Goal: Information Seeking & Learning: Learn about a topic

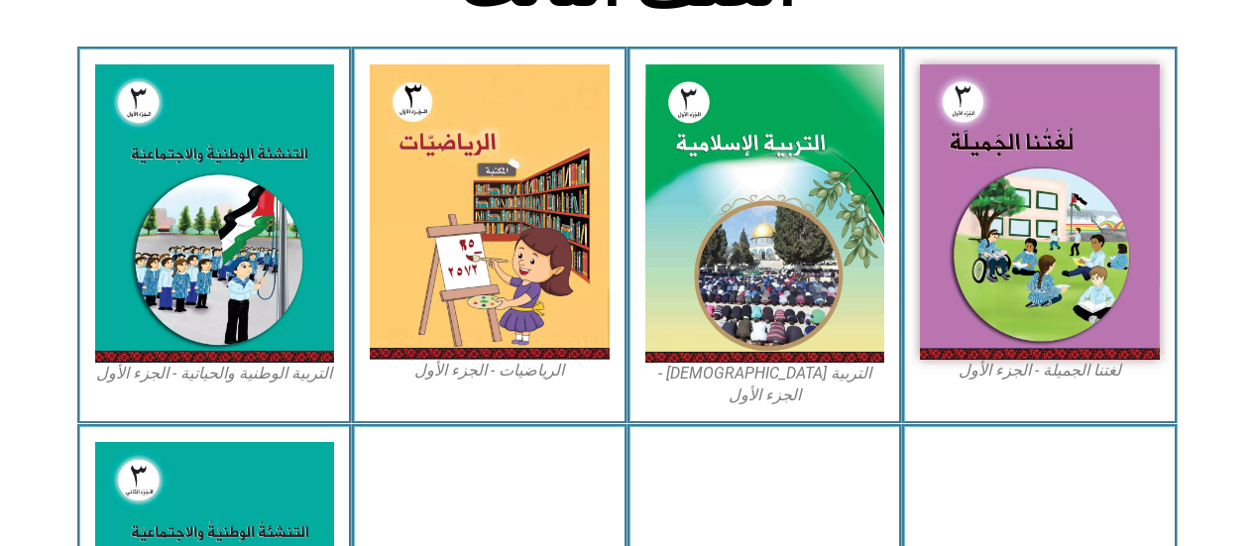
scroll to position [563, 0]
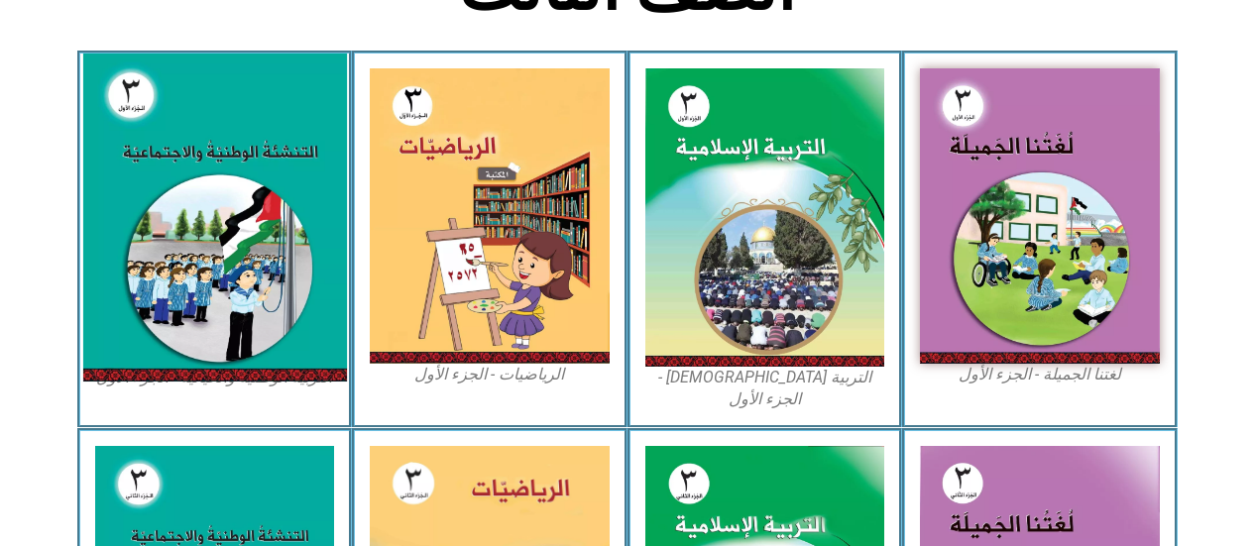
click at [287, 258] on img at bounding box center [214, 218] width 264 height 328
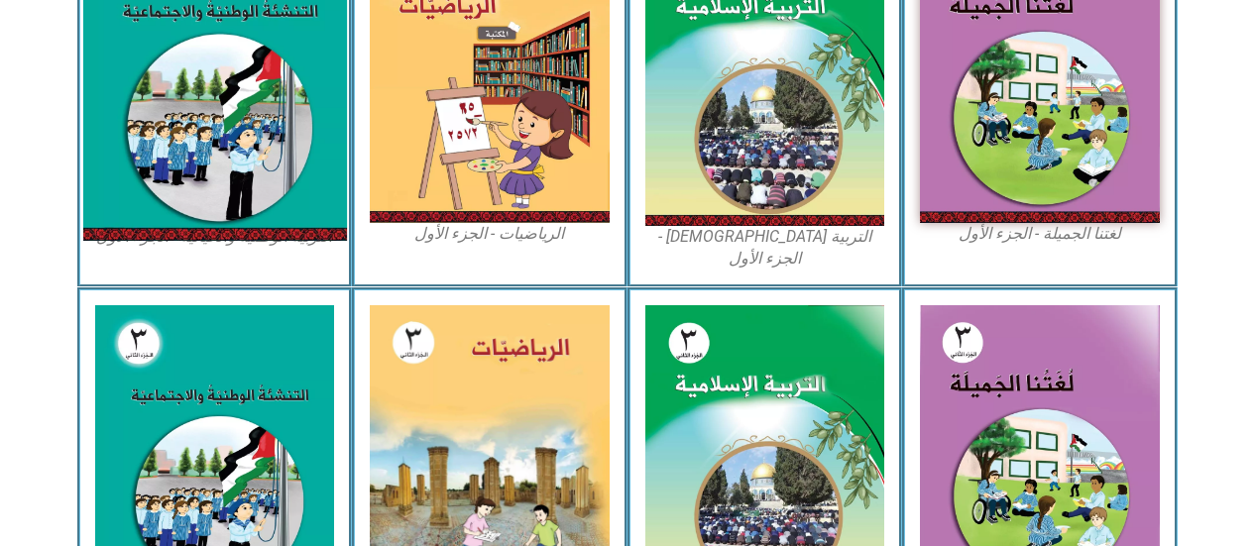
scroll to position [709, 0]
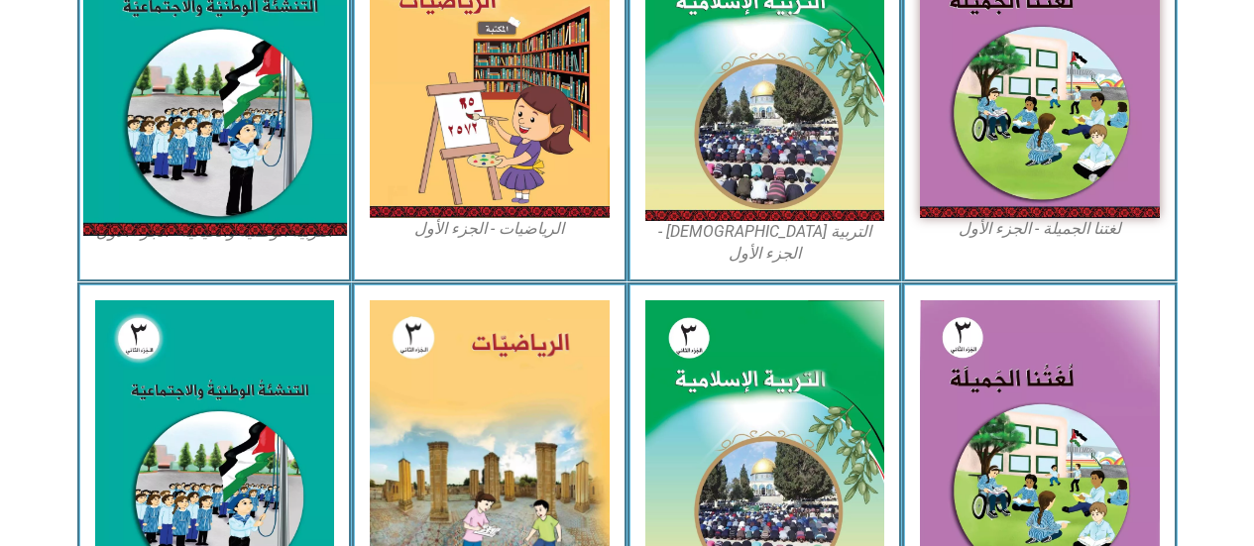
click at [272, 139] on img at bounding box center [214, 72] width 264 height 328
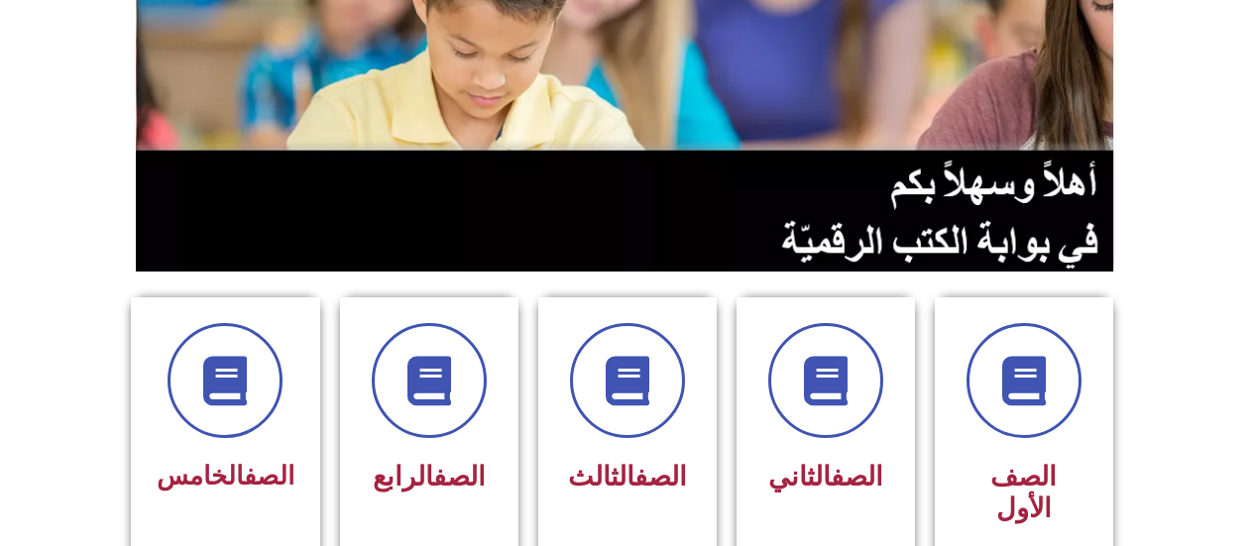
scroll to position [282, 0]
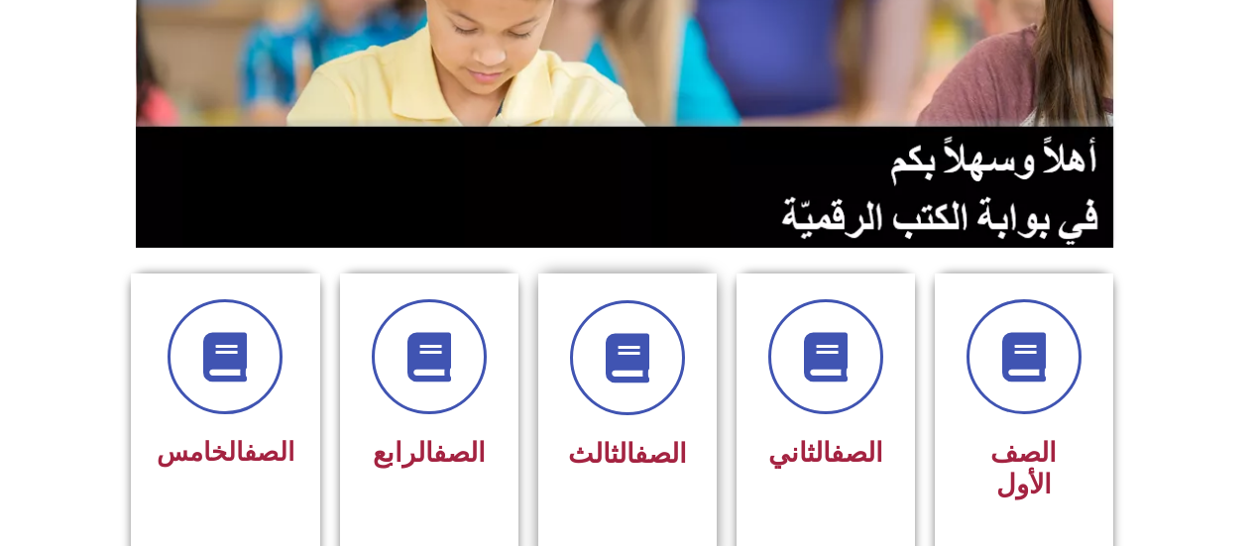
click at [634, 451] on link "الصف" at bounding box center [660, 454] width 53 height 32
click at [604, 469] on span "الصف الثالث" at bounding box center [627, 454] width 119 height 32
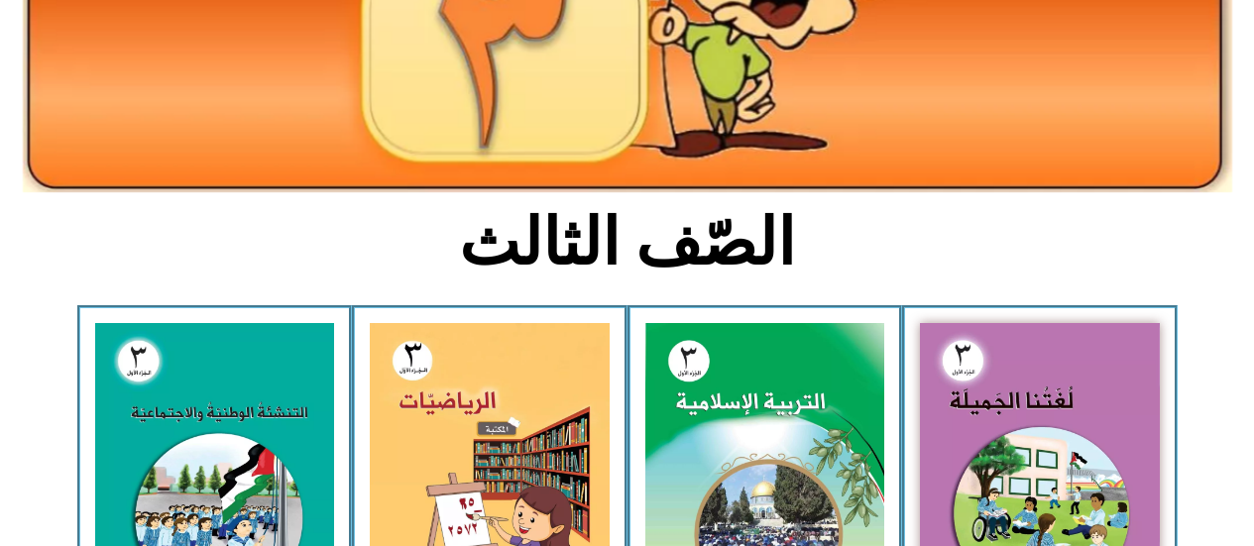
scroll to position [312, 0]
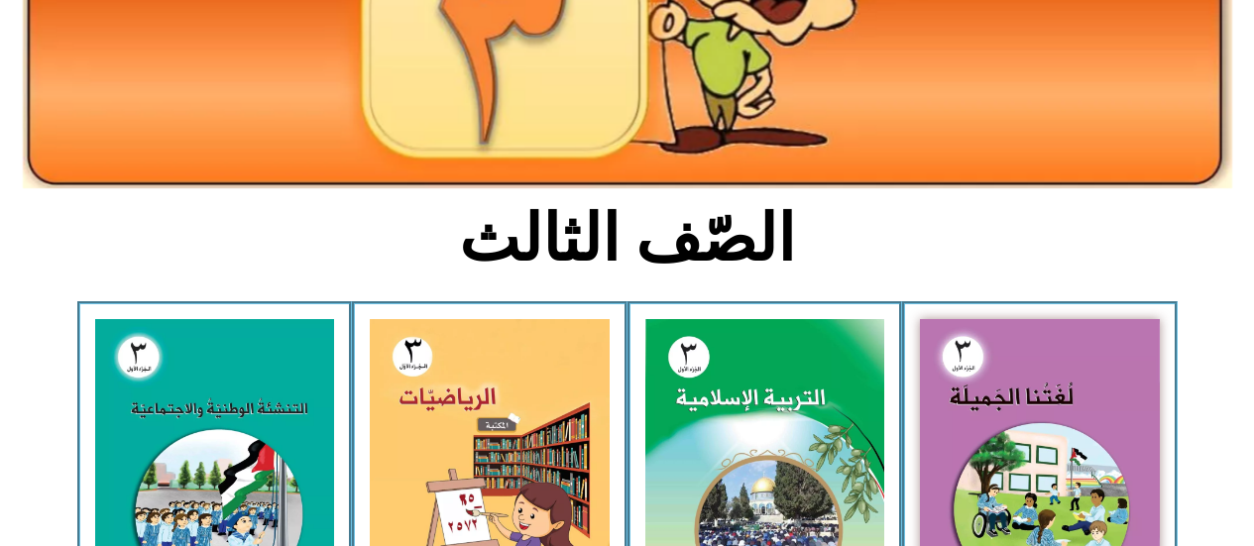
click at [233, 415] on img at bounding box center [215, 468] width 240 height 298
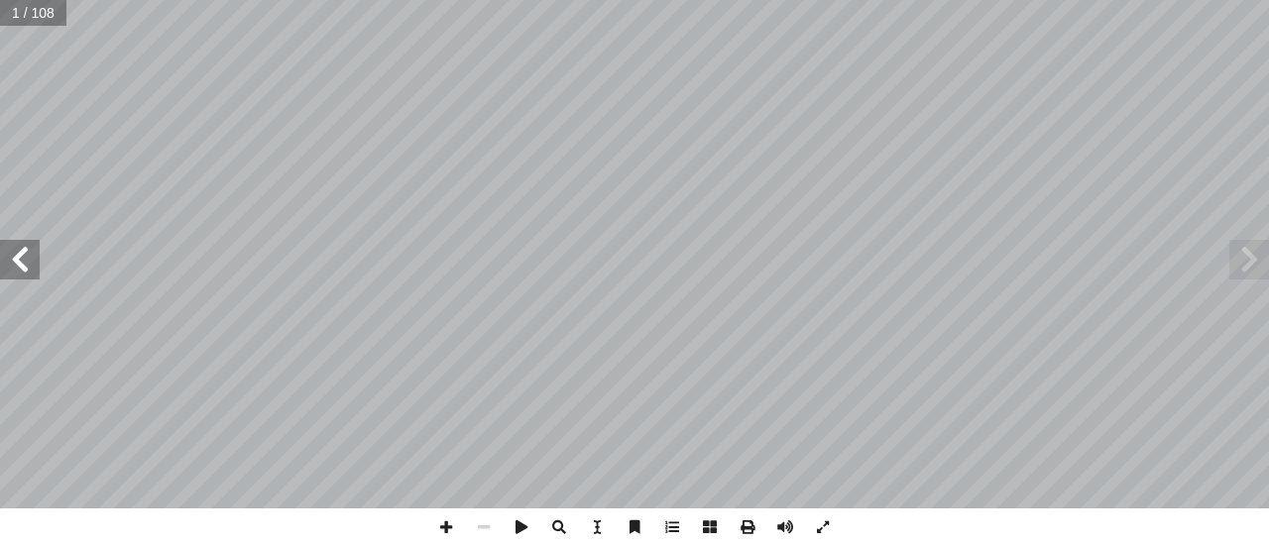
click at [16, 264] on span at bounding box center [20, 260] width 40 height 40
click at [16, 266] on span at bounding box center [20, 260] width 40 height 40
click at [25, 263] on span at bounding box center [20, 260] width 40 height 40
click at [1243, 264] on span at bounding box center [1249, 260] width 40 height 40
click at [23, 268] on span at bounding box center [20, 260] width 40 height 40
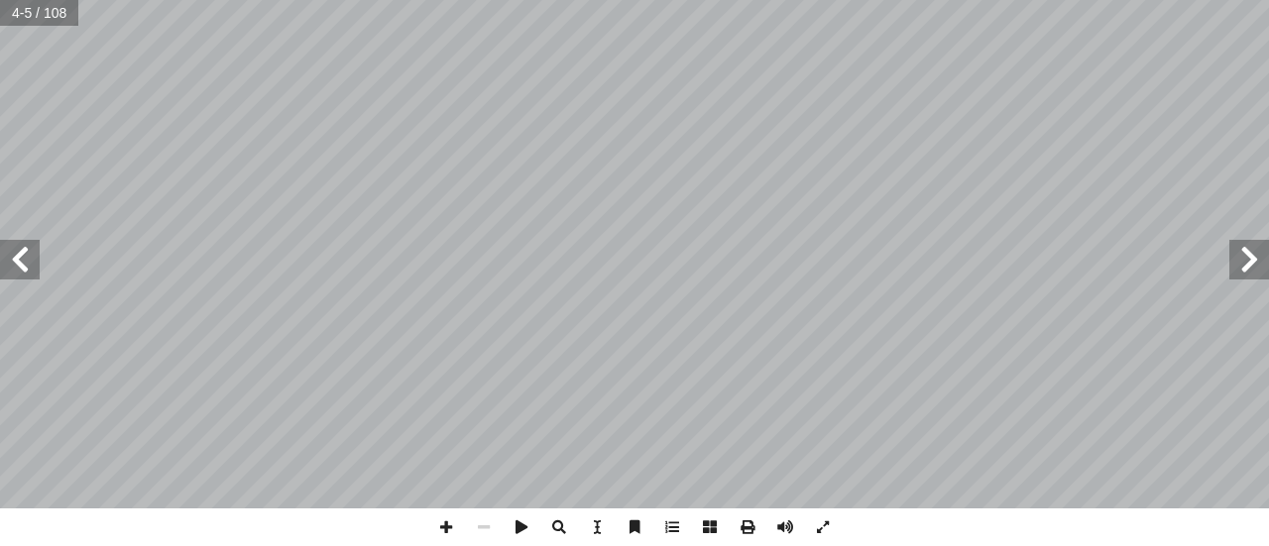
click at [17, 260] on span at bounding box center [20, 260] width 40 height 40
click at [24, 255] on span at bounding box center [20, 260] width 40 height 40
click at [19, 255] on span at bounding box center [20, 260] width 40 height 40
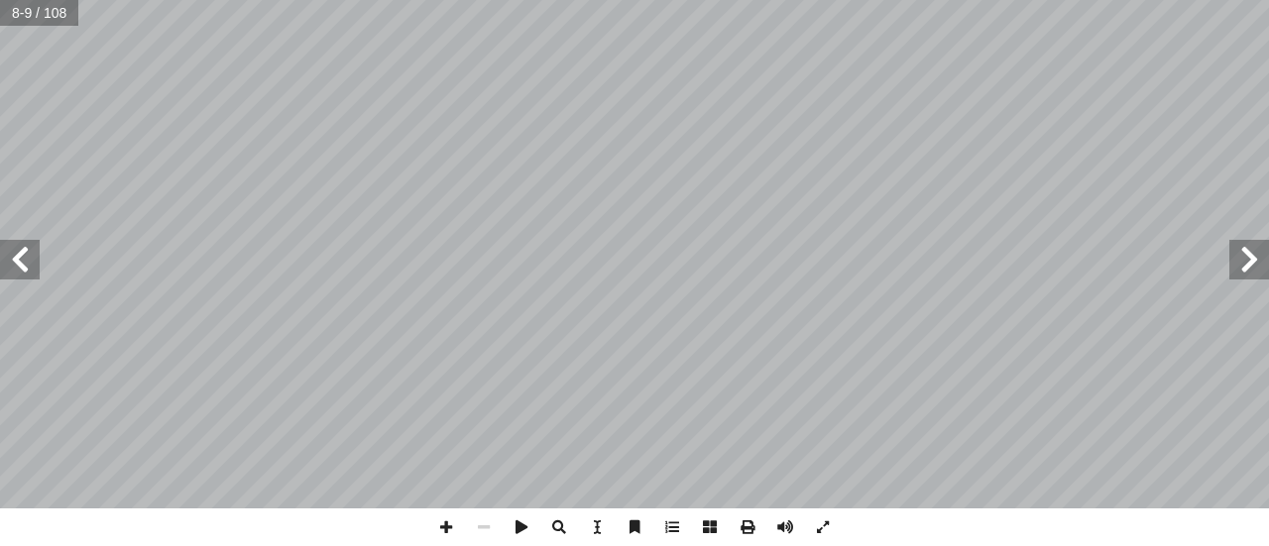
click at [16, 258] on span at bounding box center [20, 260] width 40 height 40
click at [11, 257] on span at bounding box center [20, 260] width 40 height 40
click at [1248, 258] on span at bounding box center [1249, 260] width 40 height 40
click at [14, 263] on span at bounding box center [20, 260] width 40 height 40
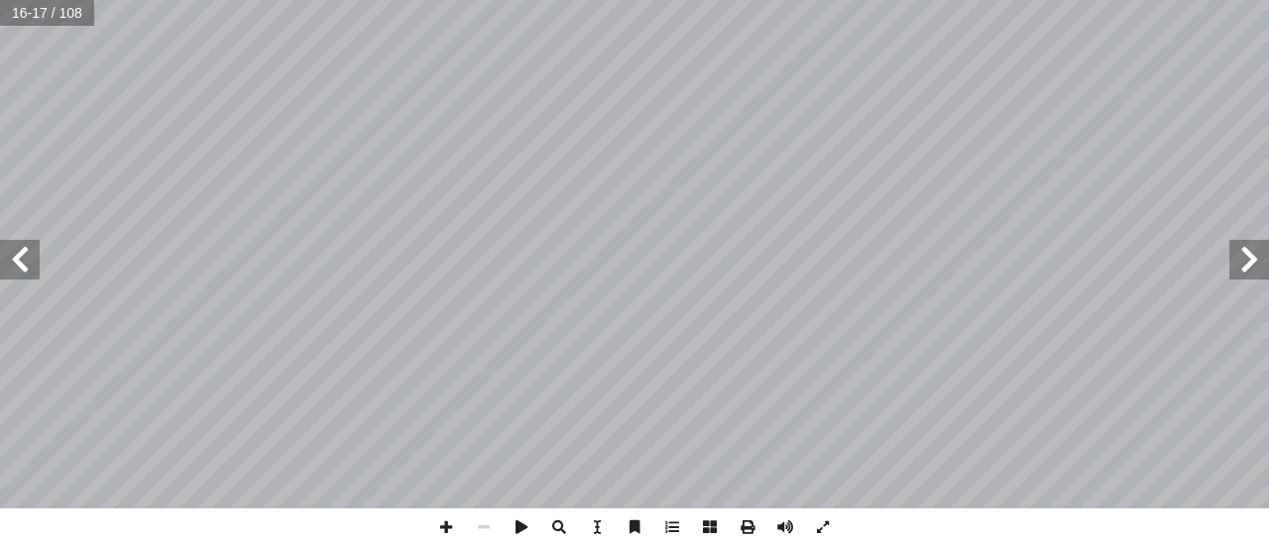
click at [31, 256] on span at bounding box center [20, 260] width 40 height 40
click at [18, 257] on span at bounding box center [20, 260] width 40 height 40
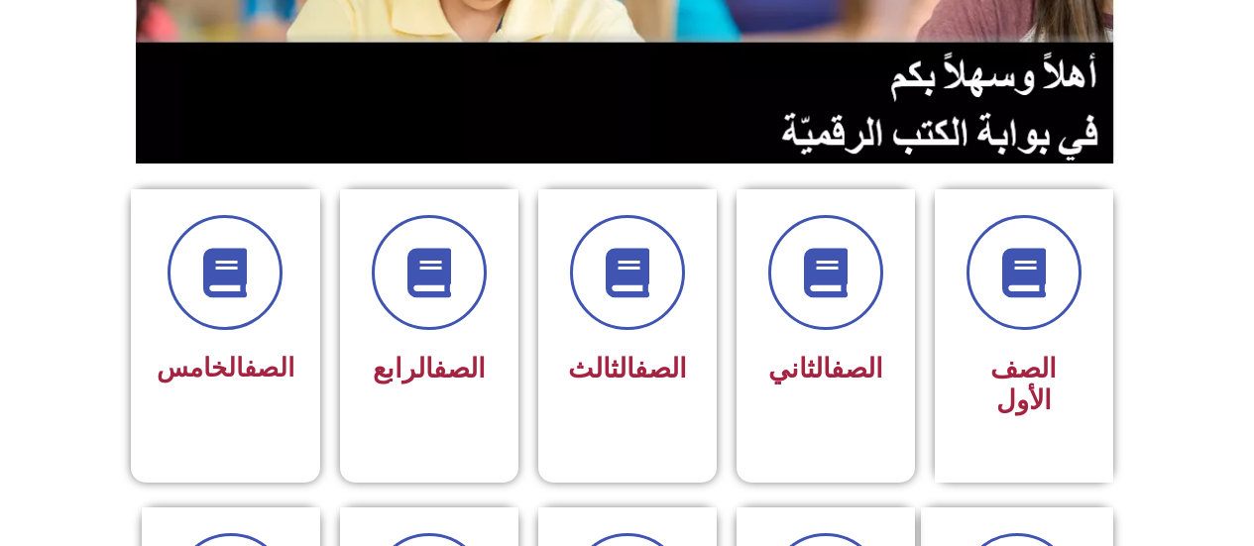
scroll to position [372, 0]
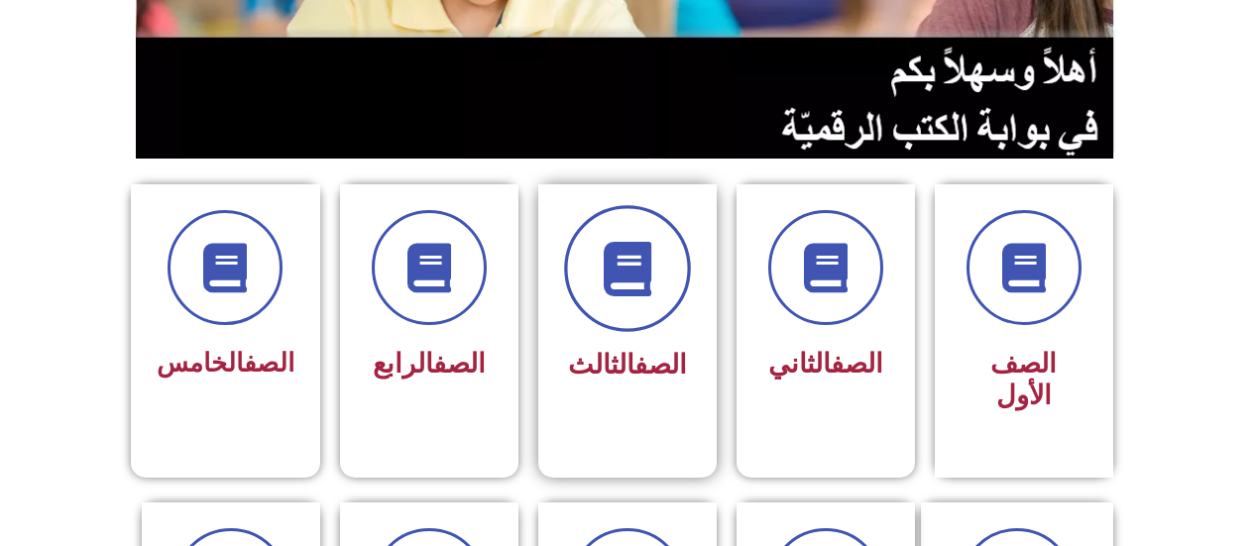
click at [631, 320] on span at bounding box center [627, 268] width 127 height 127
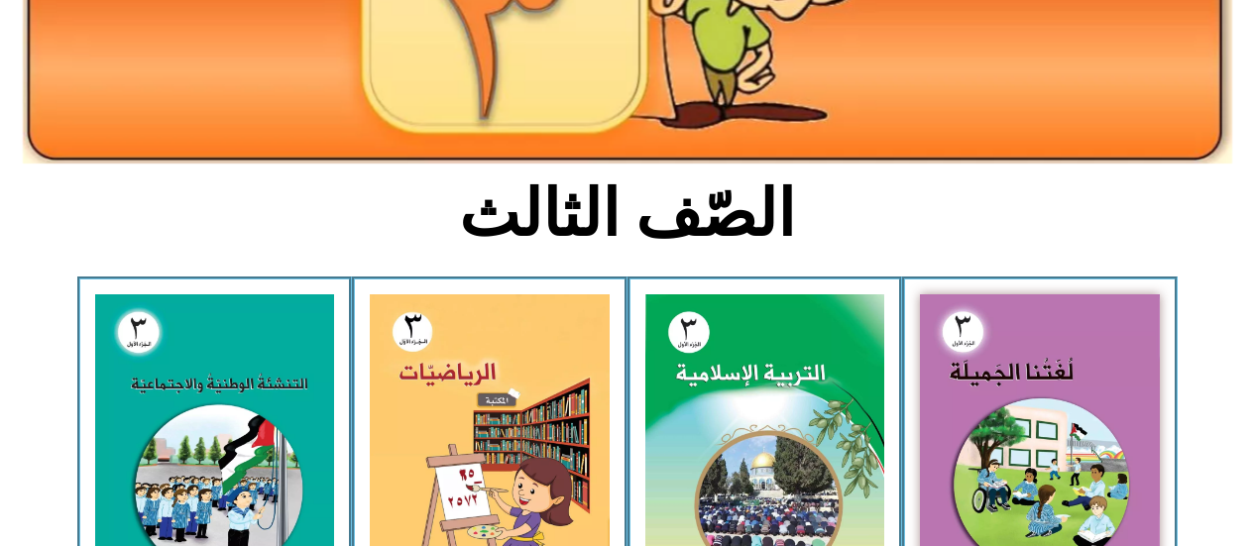
scroll to position [374, 0]
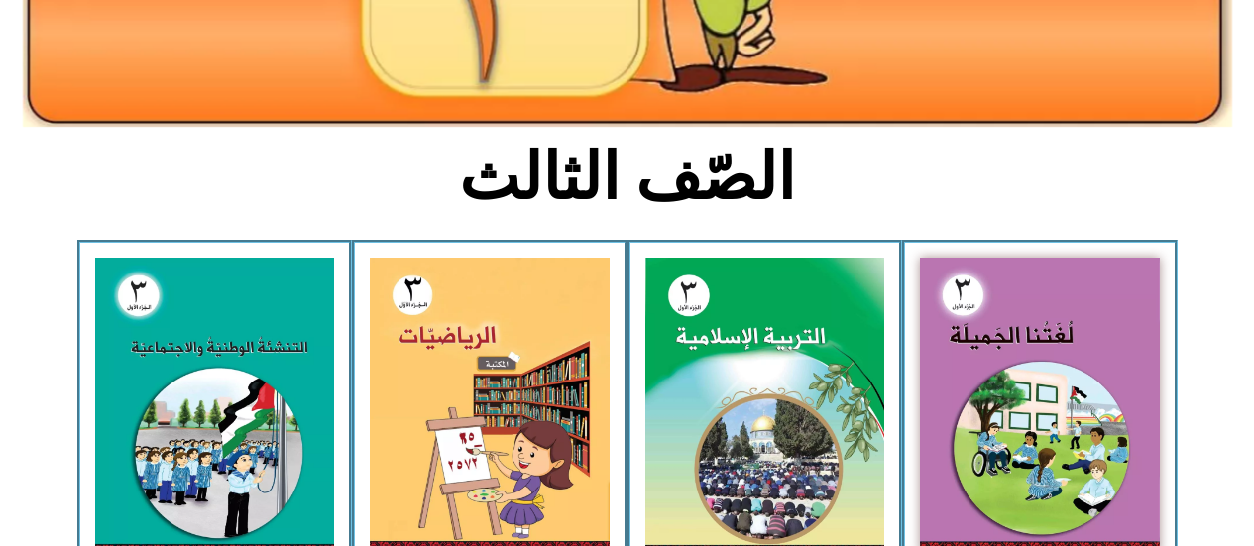
click at [697, 403] on img at bounding box center [765, 406] width 240 height 297
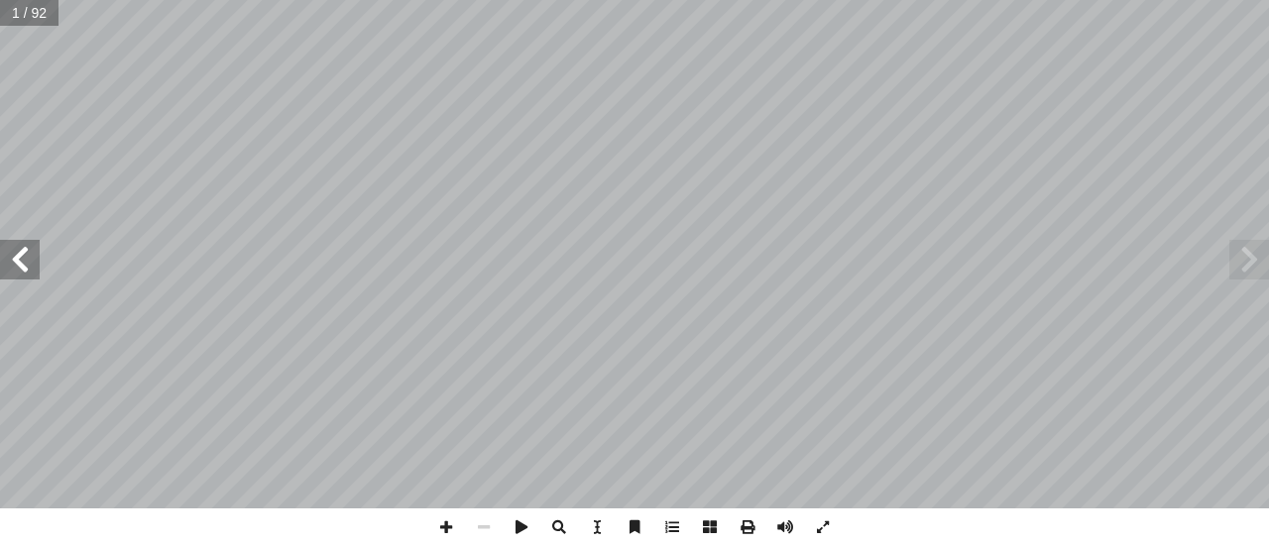
click at [22, 258] on span at bounding box center [20, 260] width 40 height 40
click at [19, 263] on span at bounding box center [20, 260] width 40 height 40
click at [22, 258] on span at bounding box center [20, 260] width 40 height 40
click at [17, 263] on span at bounding box center [20, 260] width 40 height 40
click at [18, 258] on span at bounding box center [20, 260] width 40 height 40
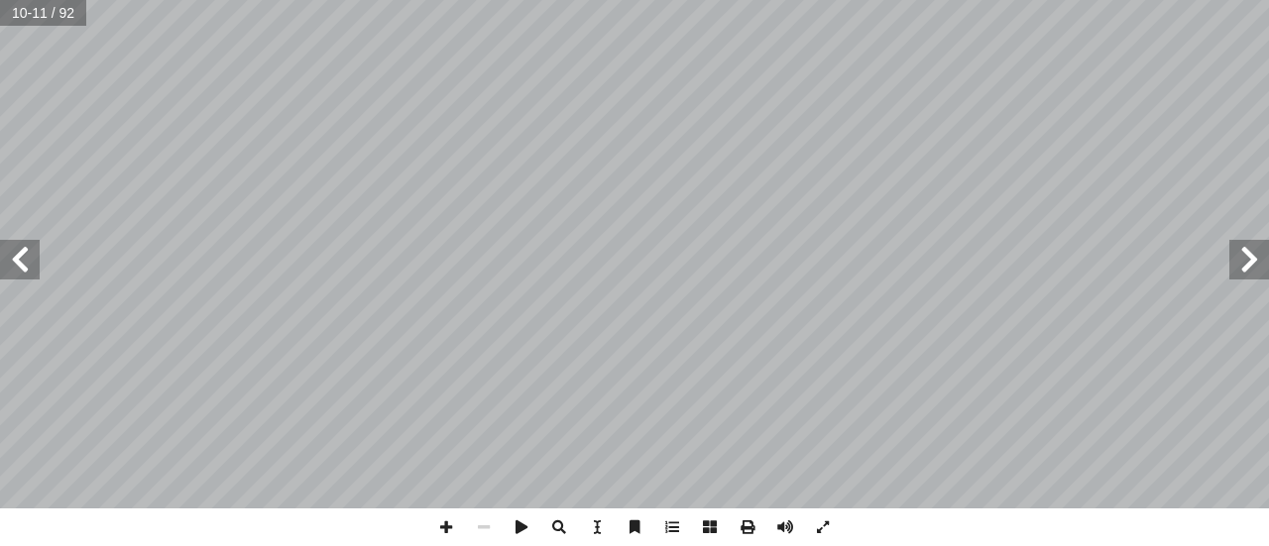
click at [22, 258] on span at bounding box center [20, 260] width 40 height 40
